Goal: Transaction & Acquisition: Purchase product/service

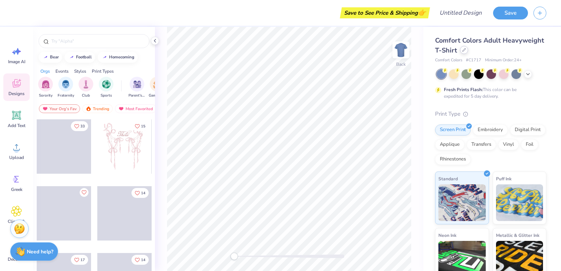
click at [468, 53] on div at bounding box center [464, 50] width 8 height 8
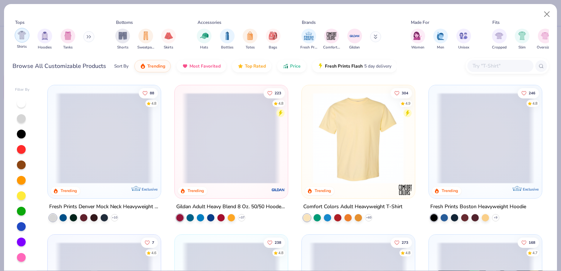
click at [26, 36] on div "filter for Shirts" at bounding box center [22, 35] width 15 height 15
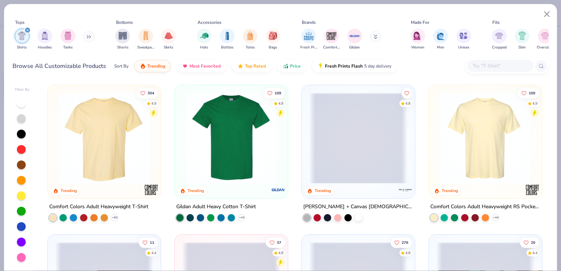
click at [87, 36] on button at bounding box center [88, 36] width 11 height 11
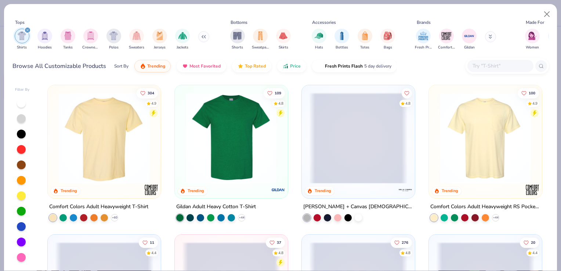
click at [482, 65] on input "text" at bounding box center [499, 66] width 56 height 8
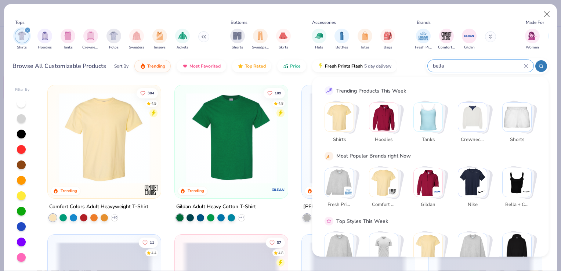
type input "bella"
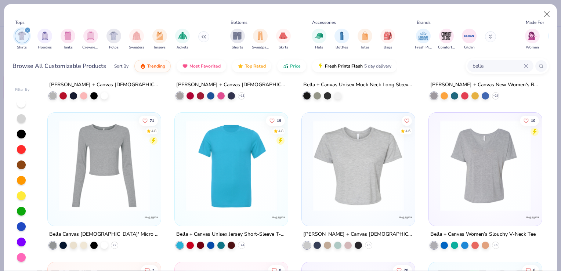
scroll to position [120, 0]
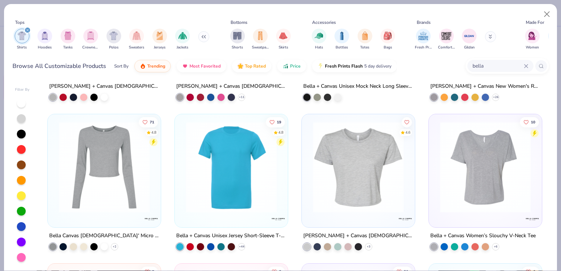
drag, startPoint x: 207, startPoint y: 232, endPoint x: 166, endPoint y: 248, distance: 43.8
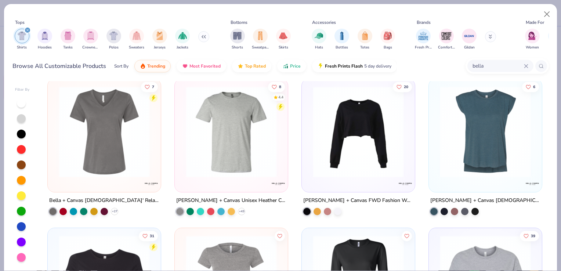
scroll to position [286, 0]
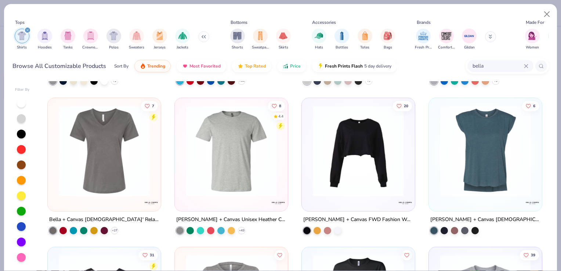
click at [224, 216] on div "[PERSON_NAME] + Canvas Unisex Heather CVC T-Shirt" at bounding box center [231, 219] width 110 height 9
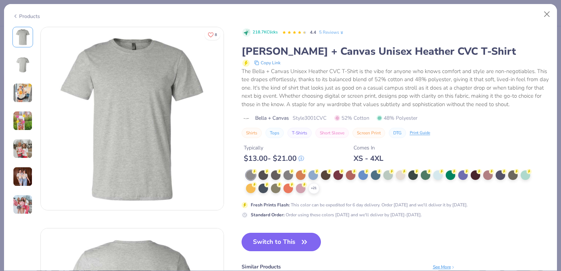
click at [278, 242] on button "Switch to This" at bounding box center [281, 242] width 80 height 18
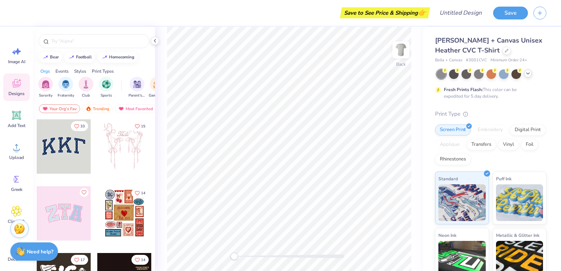
click at [527, 77] on div at bounding box center [527, 73] width 8 height 8
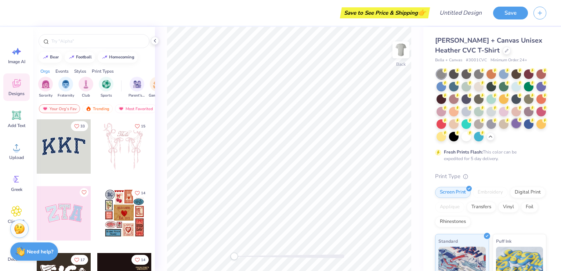
click at [511, 128] on div at bounding box center [516, 123] width 10 height 10
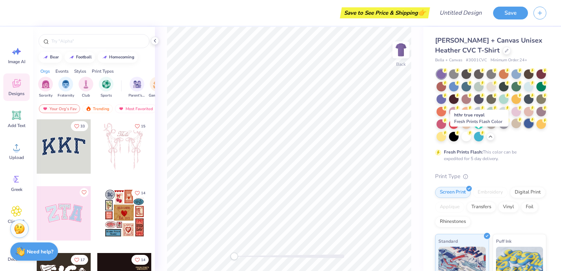
click at [523, 128] on div at bounding box center [528, 123] width 10 height 10
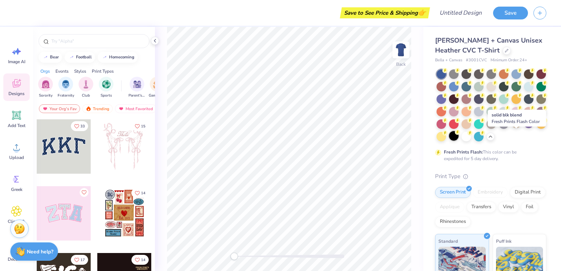
click at [458, 134] on div at bounding box center [454, 136] width 10 height 10
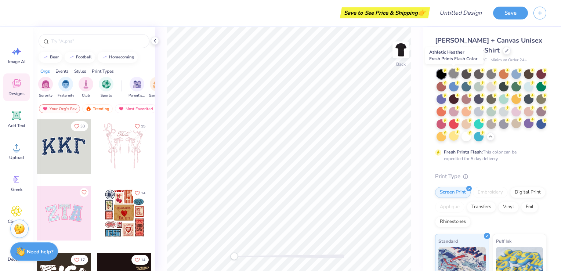
click at [455, 74] on div at bounding box center [454, 74] width 10 height 10
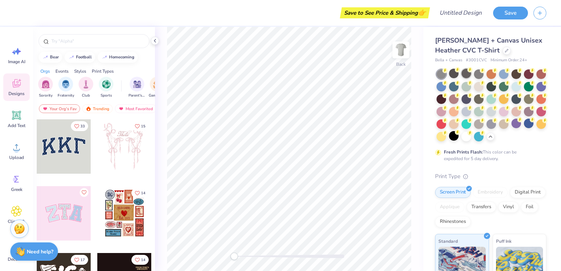
click at [465, 75] on div at bounding box center [466, 74] width 10 height 10
click at [496, 86] on div at bounding box center [491, 86] width 10 height 10
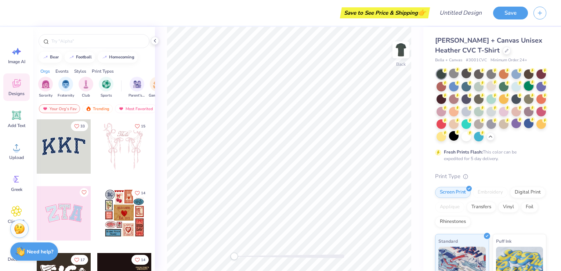
click at [523, 91] on div at bounding box center [528, 86] width 10 height 10
click at [522, 80] on circle at bounding box center [519, 82] width 5 height 5
click at [523, 128] on div at bounding box center [528, 123] width 10 height 10
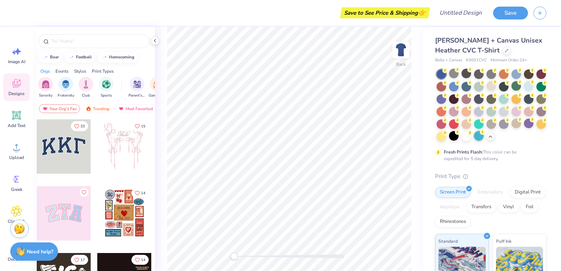
click at [474, 141] on div at bounding box center [479, 136] width 10 height 10
click at [439, 74] on div at bounding box center [441, 74] width 10 height 10
click at [467, 73] on div at bounding box center [466, 74] width 10 height 10
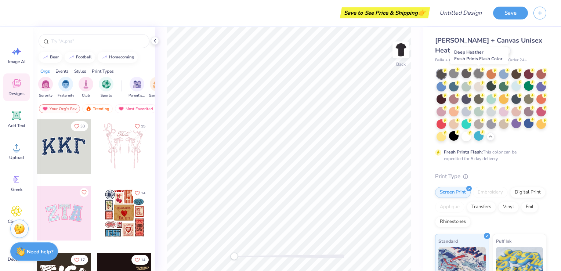
click at [475, 75] on div at bounding box center [479, 74] width 10 height 10
click at [468, 74] on div at bounding box center [466, 74] width 10 height 10
click at [496, 89] on div at bounding box center [491, 86] width 10 height 10
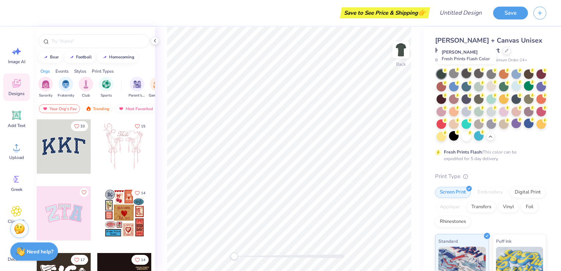
click at [462, 73] on div at bounding box center [466, 74] width 10 height 10
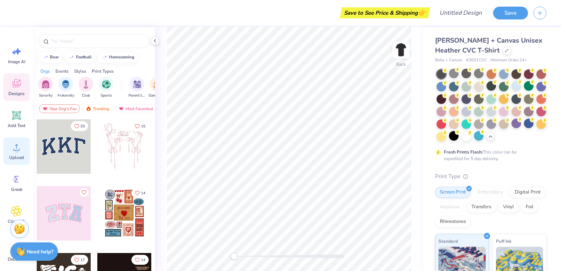
click at [16, 146] on icon at bounding box center [16, 147] width 11 height 11
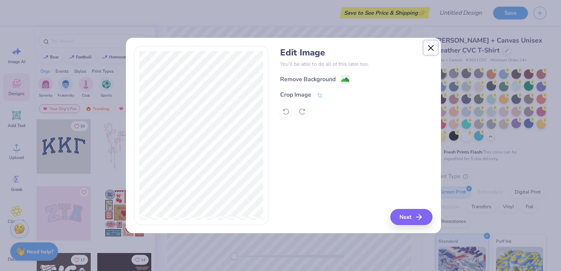
click at [434, 50] on button "Close" at bounding box center [430, 48] width 14 height 14
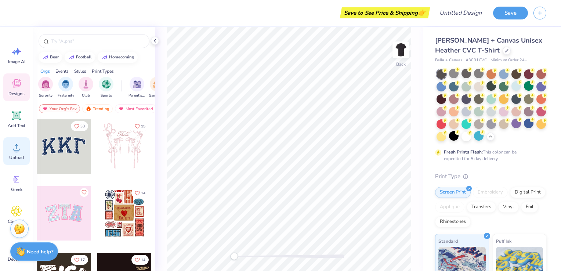
click at [11, 150] on icon at bounding box center [16, 147] width 11 height 11
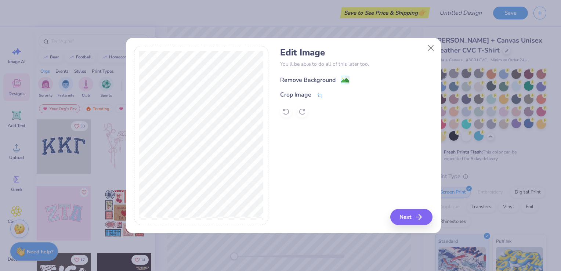
click at [301, 81] on div "Remove Background" at bounding box center [307, 80] width 55 height 9
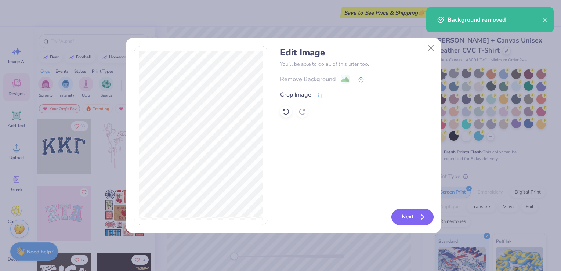
click at [408, 223] on button "Next" at bounding box center [412, 217] width 42 height 16
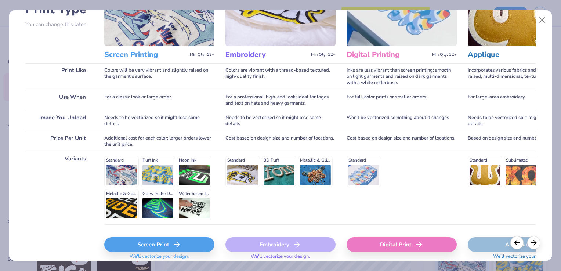
scroll to position [74, 0]
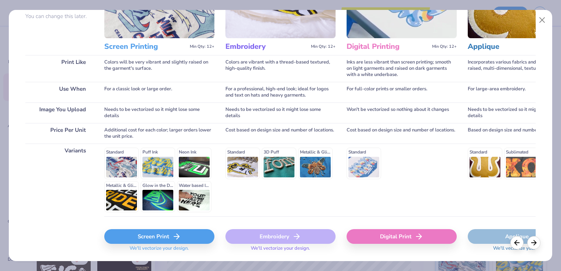
click at [156, 199] on div "Standard Puff Ink Neon Ink Metallic & Glitter Ink Glow in the Dark Ink Water ba…" at bounding box center [159, 179] width 110 height 65
click at [152, 236] on div "Screen Print" at bounding box center [159, 236] width 110 height 15
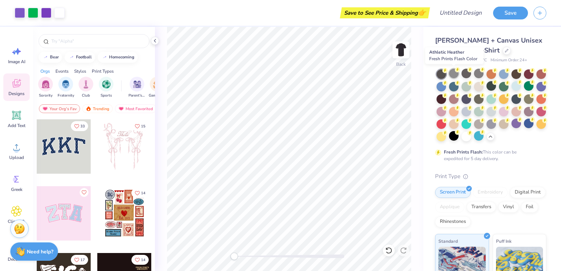
click at [452, 76] on div at bounding box center [454, 74] width 10 height 10
click at [474, 141] on div at bounding box center [479, 136] width 10 height 10
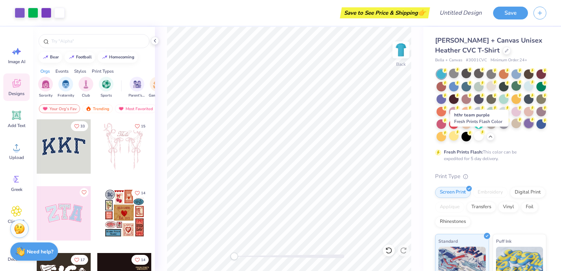
click at [523, 128] on div at bounding box center [528, 123] width 10 height 10
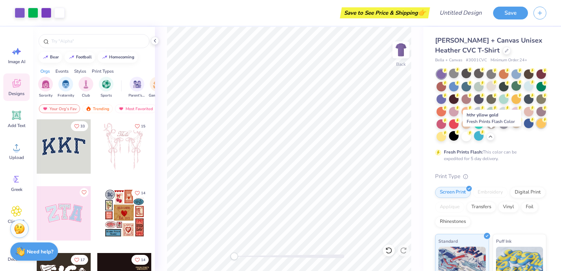
click at [536, 128] on div at bounding box center [541, 123] width 10 height 10
click at [458, 136] on div at bounding box center [454, 136] width 10 height 10
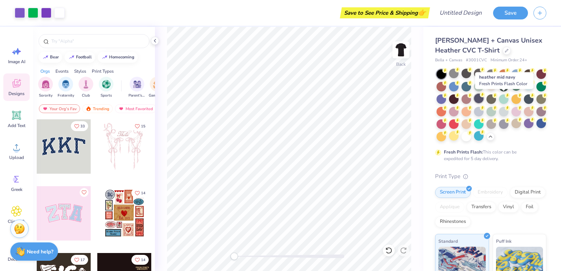
click at [483, 99] on div at bounding box center [479, 99] width 10 height 10
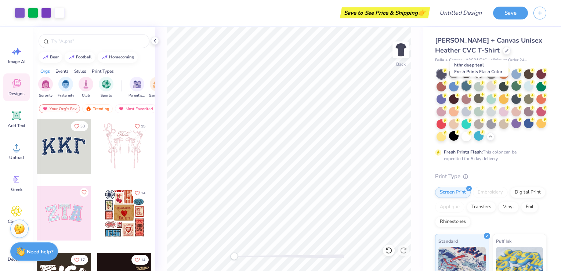
click at [471, 89] on div at bounding box center [466, 86] width 10 height 10
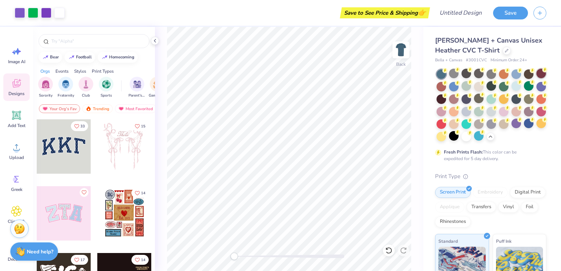
click at [536, 78] on div at bounding box center [541, 74] width 10 height 10
click at [449, 74] on div at bounding box center [454, 74] width 10 height 10
click at [435, 75] on div at bounding box center [490, 105] width 111 height 72
click at [452, 75] on div at bounding box center [454, 74] width 10 height 10
click at [467, 75] on div at bounding box center [466, 74] width 10 height 10
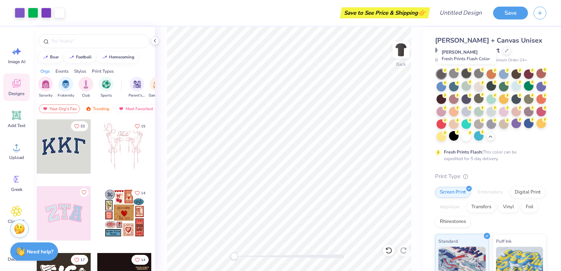
click at [462, 76] on div at bounding box center [466, 74] width 10 height 10
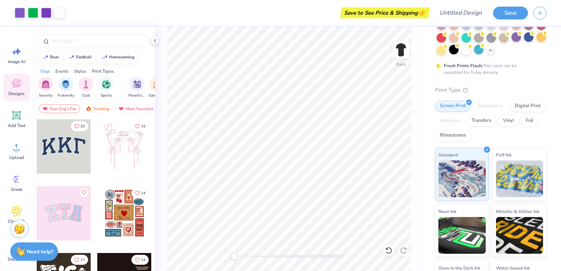
scroll to position [87, 0]
click at [501, 196] on img at bounding box center [519, 177] width 47 height 37
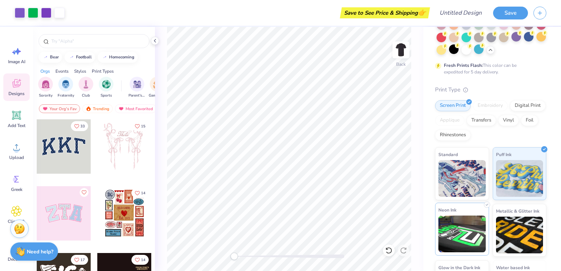
click at [453, 249] on img at bounding box center [461, 233] width 47 height 37
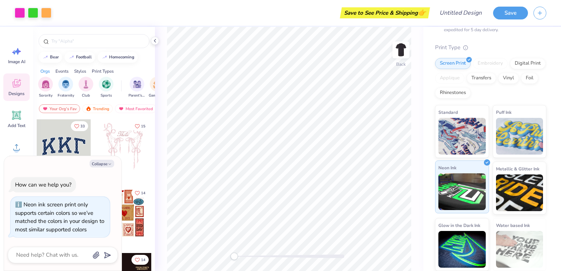
scroll to position [129, 0]
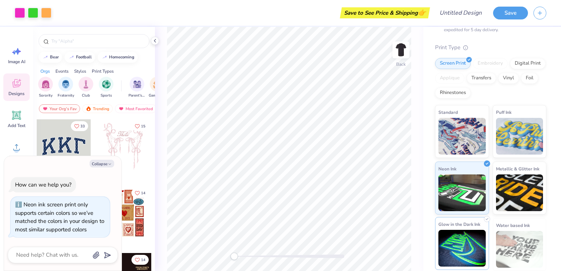
click at [455, 248] on img at bounding box center [461, 248] width 47 height 37
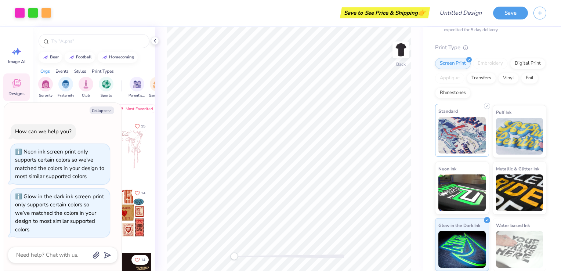
click at [443, 153] on img at bounding box center [461, 135] width 47 height 37
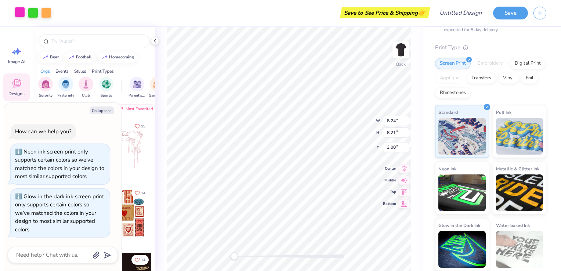
click at [16, 13] on div at bounding box center [20, 12] width 10 height 10
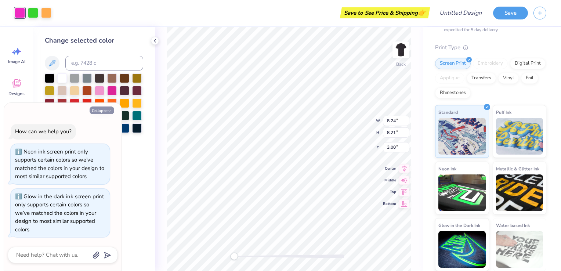
click at [103, 112] on button "Collapse" at bounding box center [102, 110] width 25 height 8
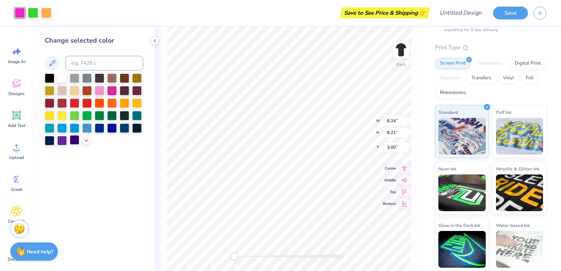
click at [75, 138] on div at bounding box center [75, 140] width 10 height 10
click at [59, 79] on div at bounding box center [62, 78] width 10 height 10
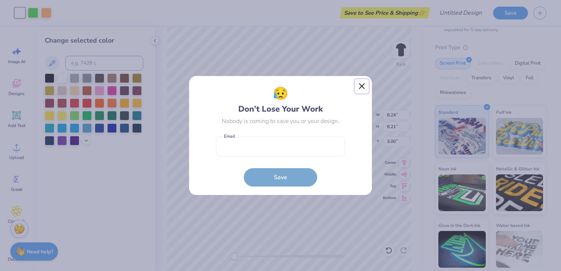
click at [362, 87] on button "Close" at bounding box center [362, 86] width 14 height 14
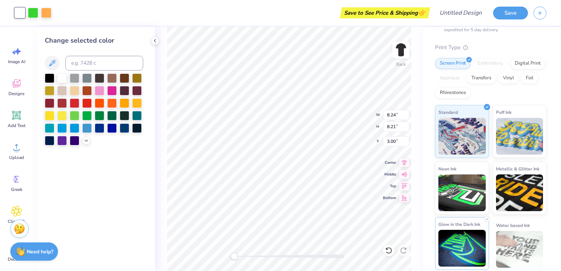
click at [449, 251] on img at bounding box center [461, 248] width 47 height 37
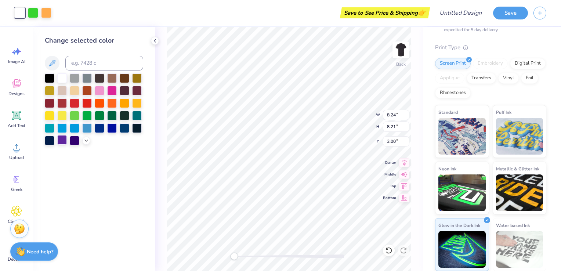
click at [63, 141] on div at bounding box center [62, 140] width 10 height 10
click at [75, 141] on div at bounding box center [75, 140] width 10 height 10
click at [63, 130] on div at bounding box center [62, 128] width 10 height 10
click at [111, 90] on div at bounding box center [112, 90] width 10 height 10
click at [59, 76] on div at bounding box center [62, 78] width 10 height 10
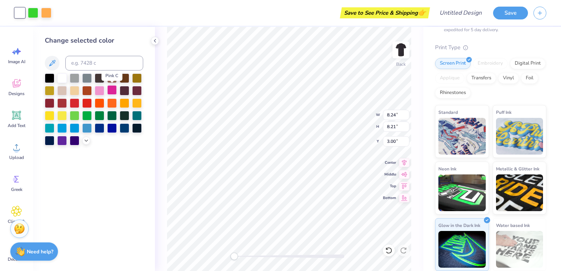
click at [111, 90] on div at bounding box center [112, 90] width 10 height 10
click at [29, 12] on div at bounding box center [33, 12] width 10 height 10
click at [51, 15] on div at bounding box center [46, 12] width 10 height 10
click at [63, 80] on div at bounding box center [62, 78] width 10 height 10
click at [32, 14] on div at bounding box center [33, 12] width 10 height 10
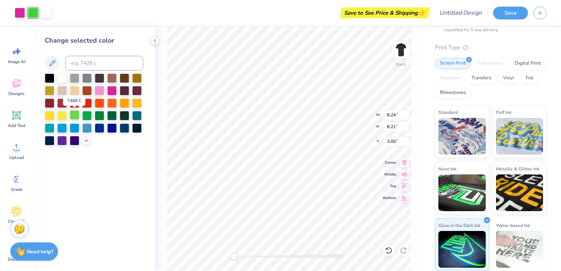
click at [73, 112] on div at bounding box center [75, 115] width 10 height 10
click at [87, 115] on div at bounding box center [87, 115] width 10 height 10
click at [75, 165] on div "Change selected color" at bounding box center [94, 149] width 122 height 244
click at [77, 115] on div at bounding box center [75, 115] width 10 height 10
click at [89, 116] on div at bounding box center [87, 115] width 10 height 10
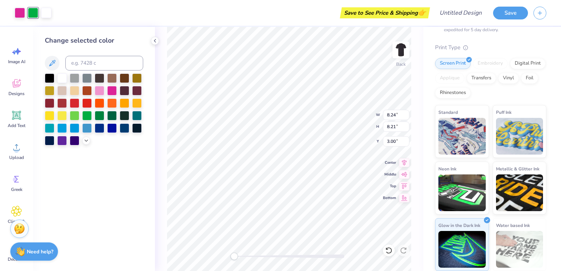
click at [117, 185] on div "Change selected color" at bounding box center [94, 149] width 122 height 244
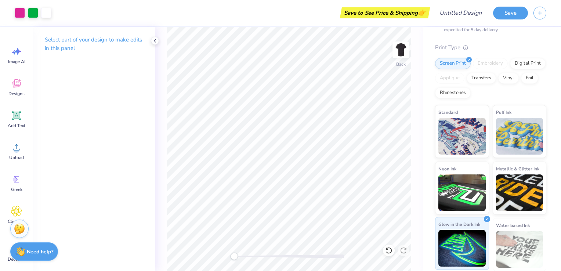
scroll to position [141, 0]
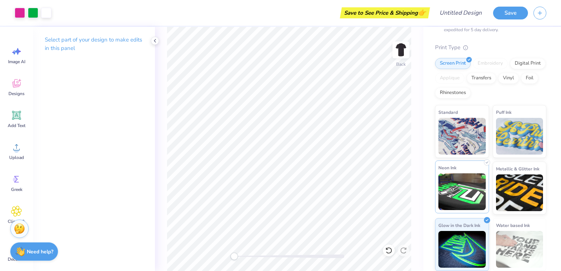
click at [448, 167] on span "Neon Ink" at bounding box center [447, 168] width 18 height 8
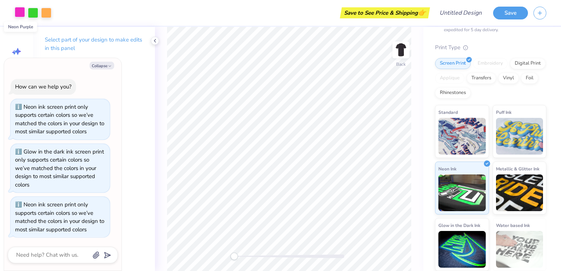
click at [19, 13] on div at bounding box center [20, 12] width 10 height 10
click at [100, 69] on button "Collapse" at bounding box center [102, 66] width 25 height 8
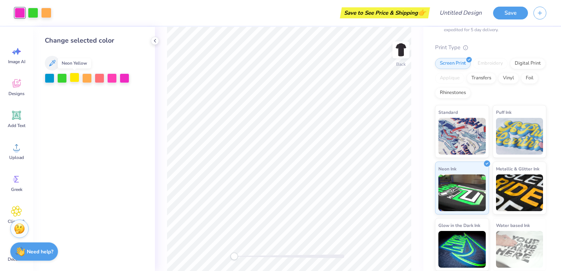
click at [72, 80] on div at bounding box center [75, 78] width 10 height 10
click at [121, 79] on div at bounding box center [125, 78] width 10 height 10
click at [47, 12] on div at bounding box center [46, 12] width 10 height 10
click at [72, 79] on div at bounding box center [75, 78] width 10 height 10
click at [53, 80] on div at bounding box center [50, 78] width 10 height 10
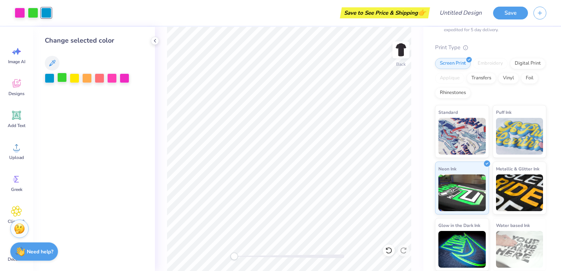
click at [61, 81] on div at bounding box center [62, 78] width 10 height 10
click at [87, 79] on div at bounding box center [87, 78] width 10 height 10
click at [96, 77] on div at bounding box center [100, 78] width 10 height 10
click at [109, 77] on div at bounding box center [112, 78] width 10 height 10
click at [46, 77] on div at bounding box center [50, 78] width 10 height 10
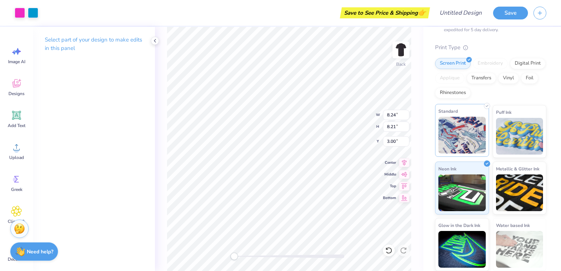
click at [445, 146] on img at bounding box center [461, 135] width 47 height 37
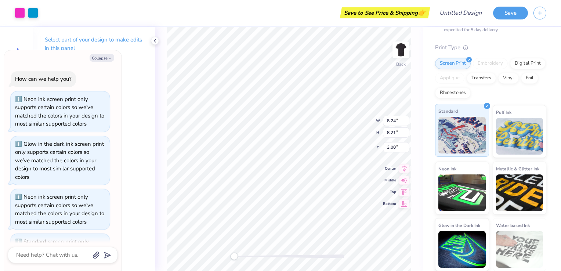
scroll to position [37, 0]
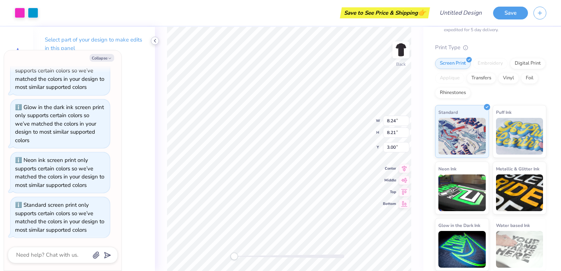
click at [153, 42] on icon at bounding box center [155, 41] width 6 height 6
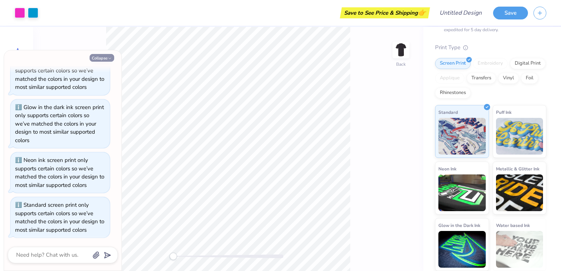
click at [105, 60] on button "Collapse" at bounding box center [102, 58] width 25 height 8
type textarea "x"
